Goal: Task Accomplishment & Management: Use online tool/utility

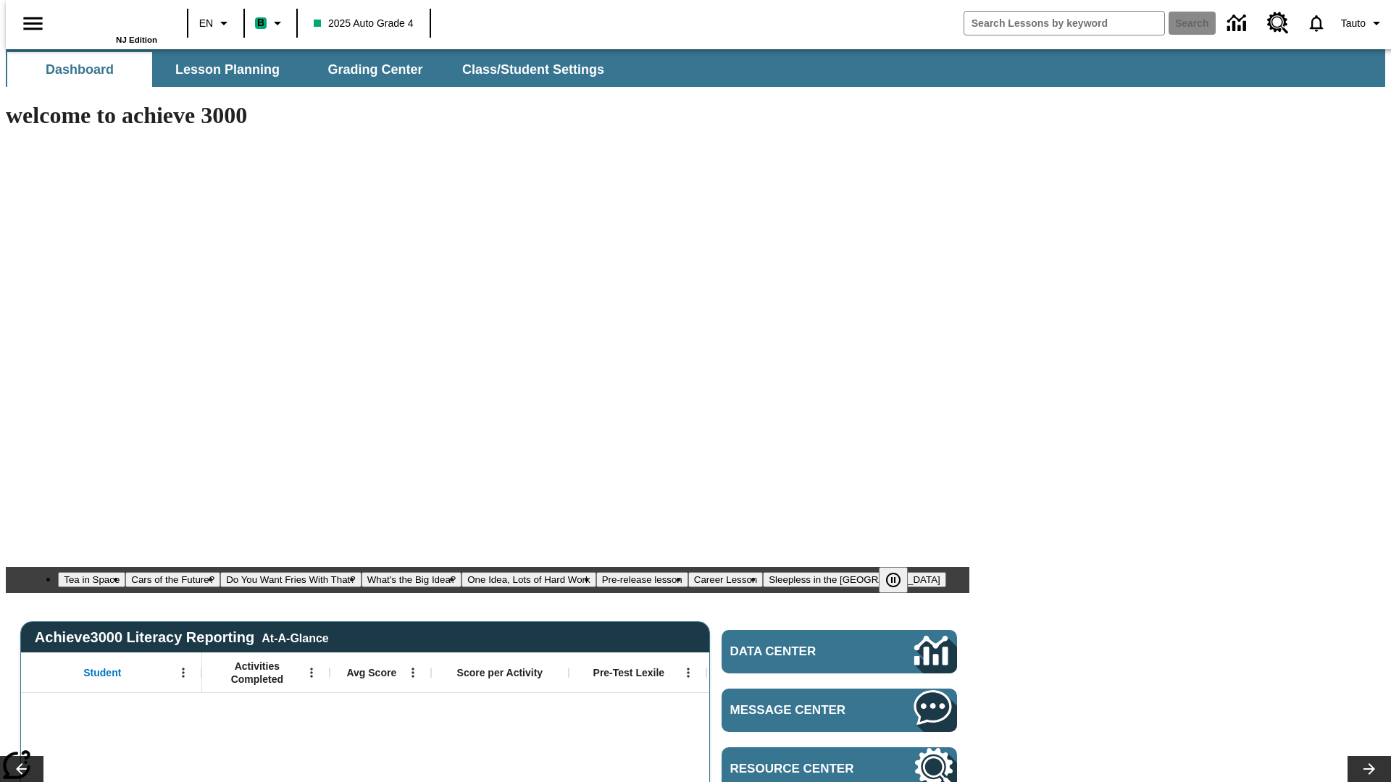
type input "-1"
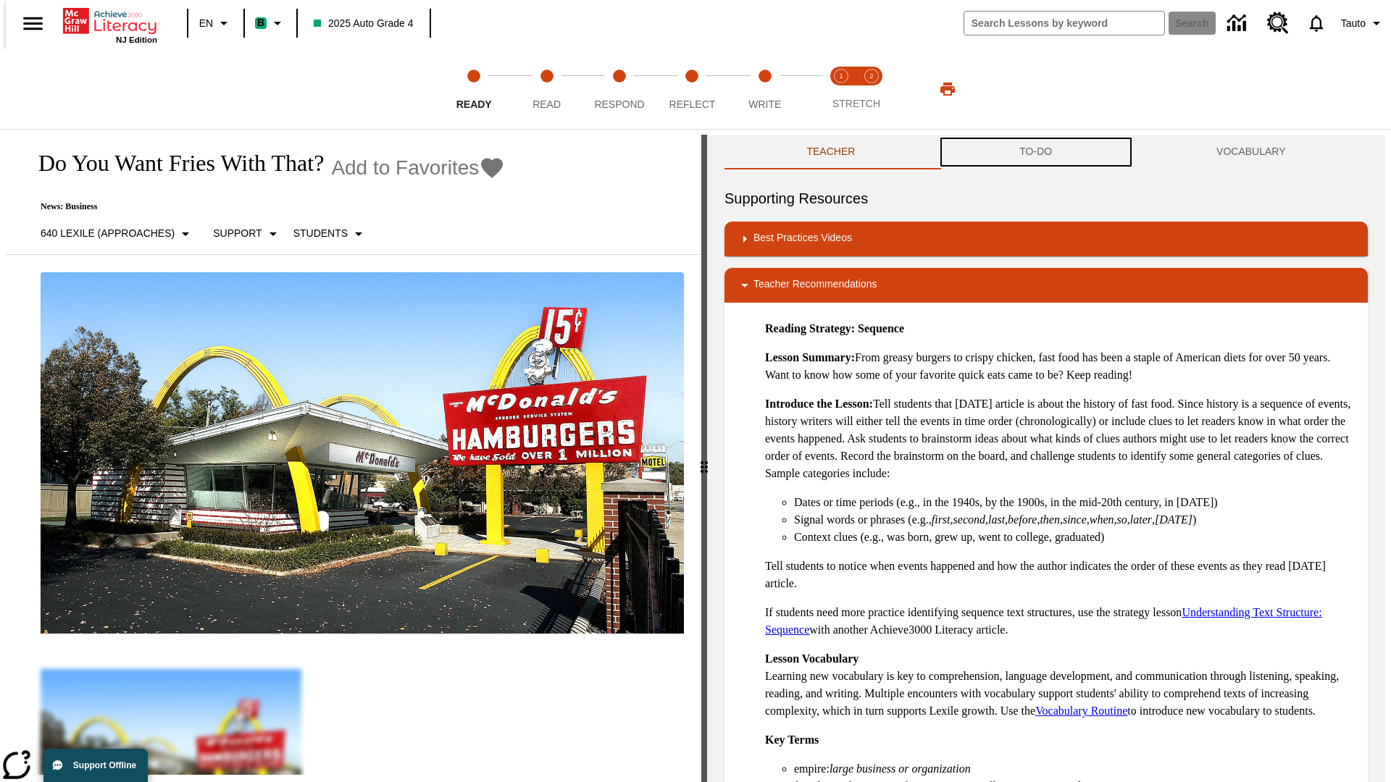
click at [1036, 152] on button "TO-DO" at bounding box center [1035, 152] width 197 height 35
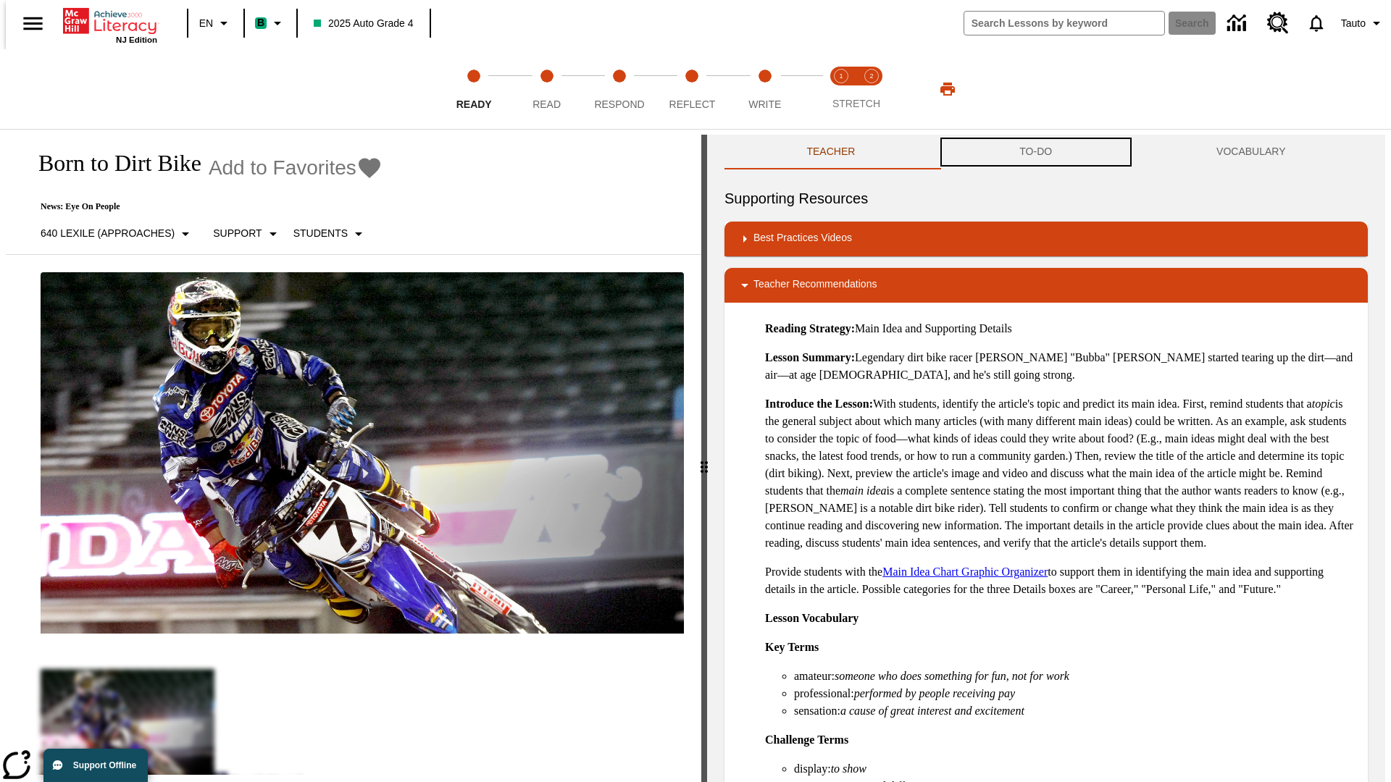
click at [1036, 152] on button "TO-DO" at bounding box center [1035, 152] width 197 height 35
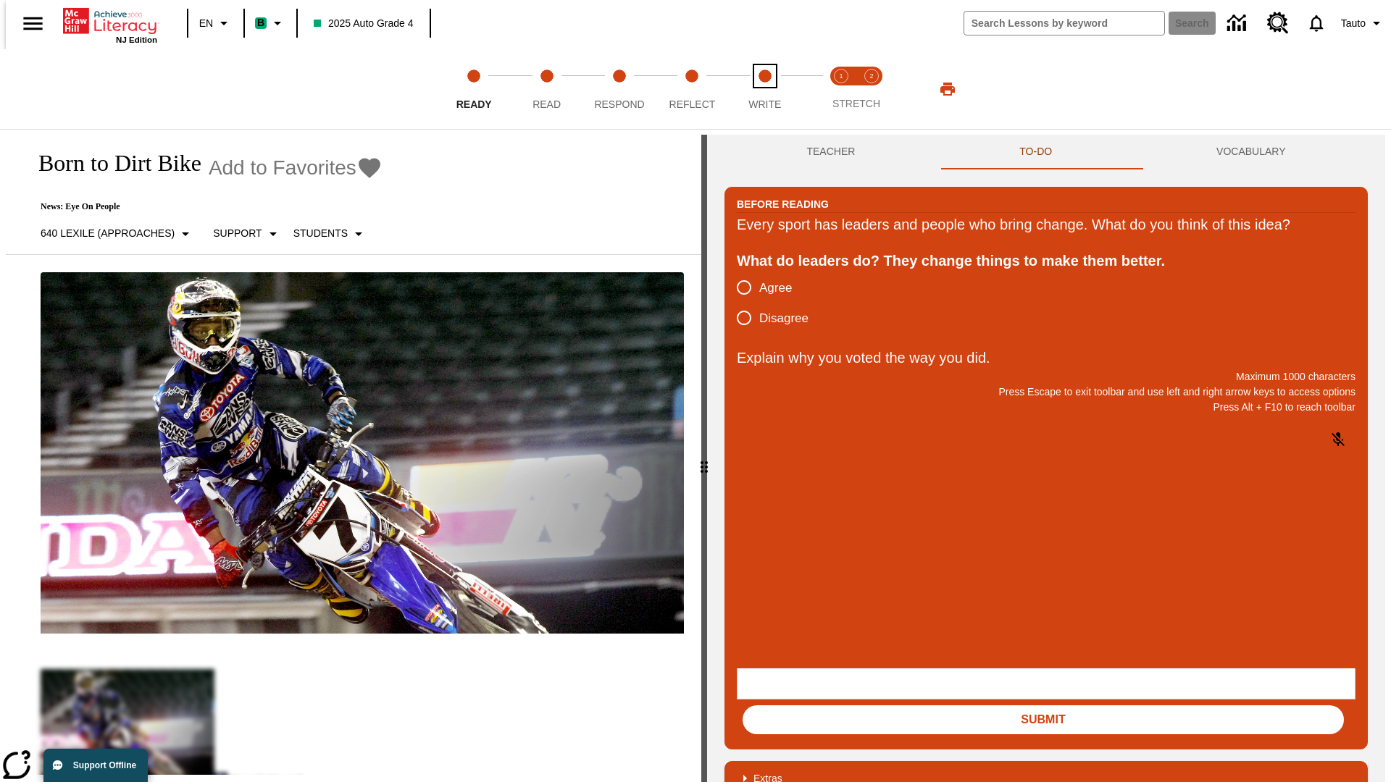
click at [764, 89] on span "Write" at bounding box center [764, 98] width 33 height 26
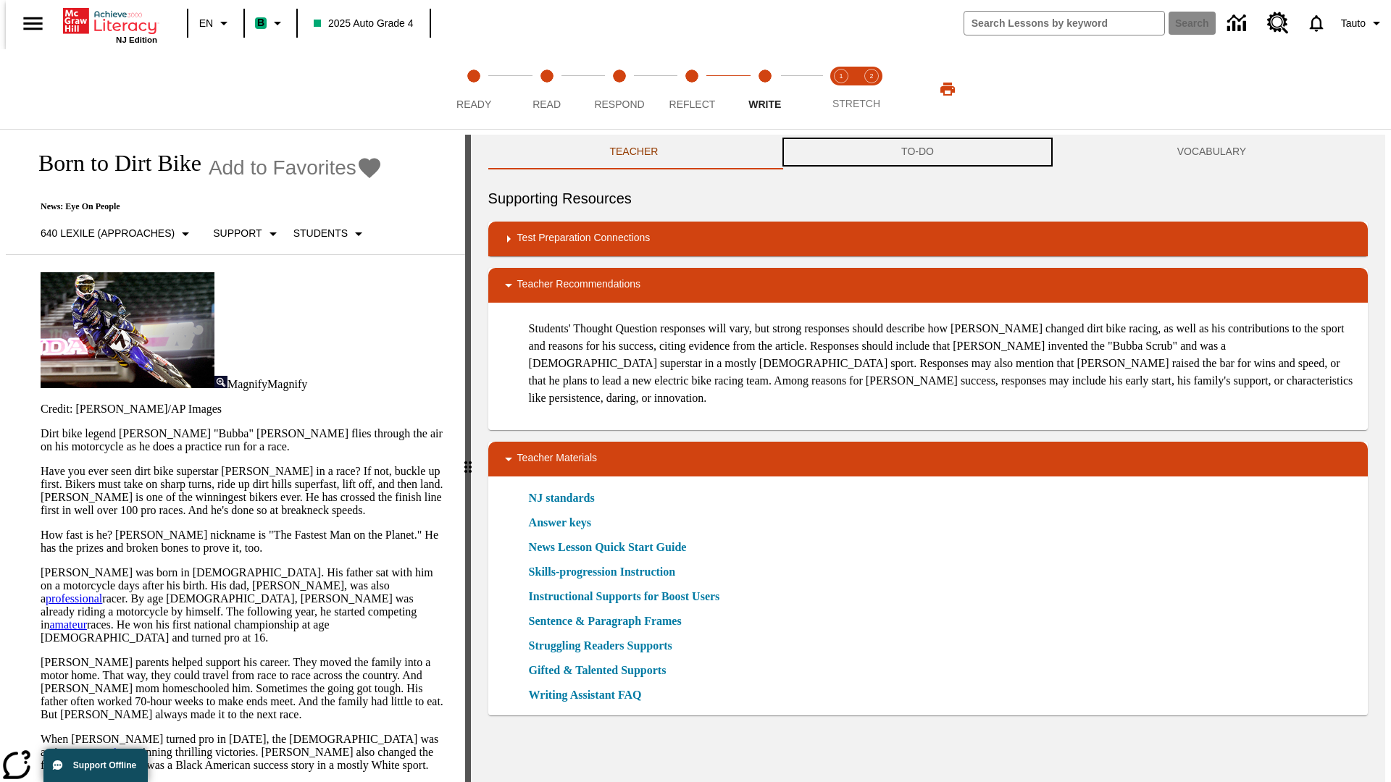
scroll to position [1, 0]
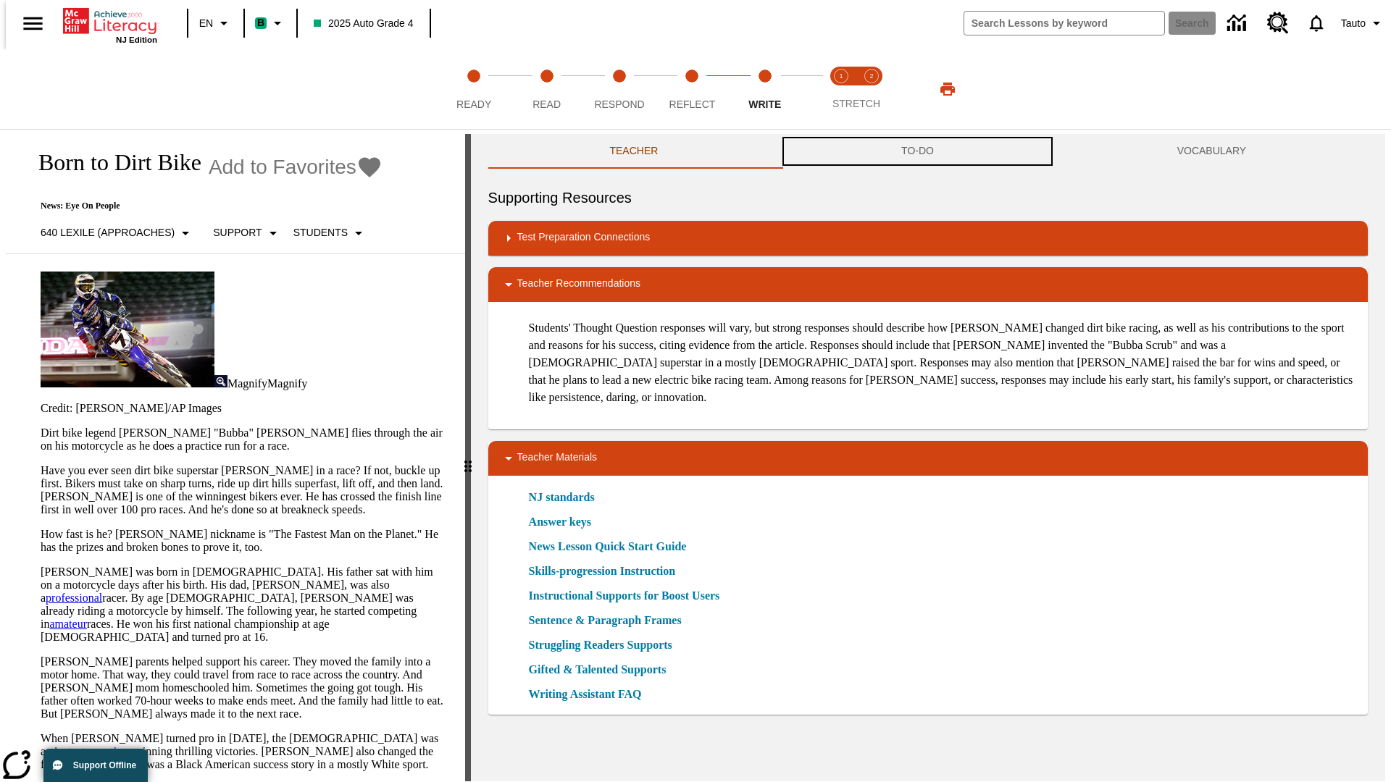
click at [918, 152] on button "TO-DO" at bounding box center [917, 151] width 276 height 35
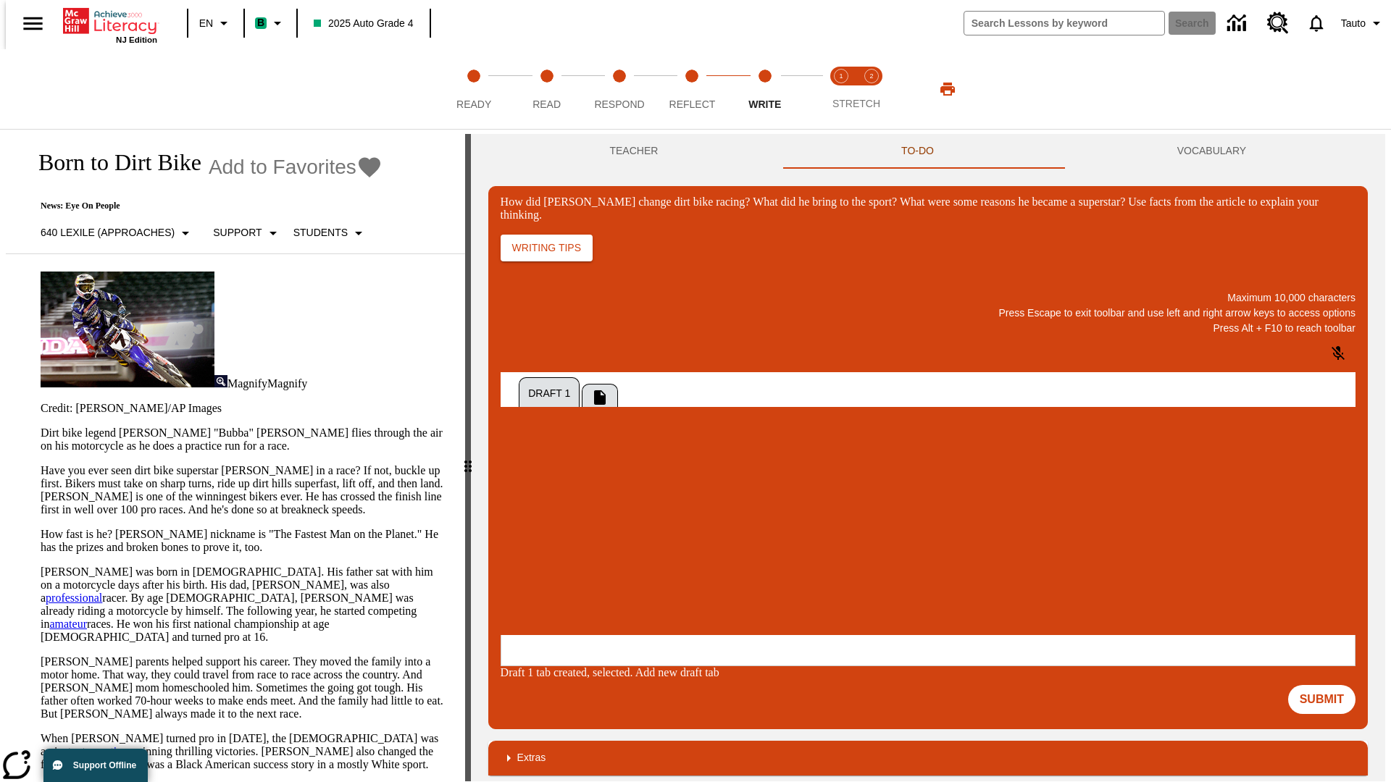
scroll to position [0, 0]
